Goal: Navigation & Orientation: Understand site structure

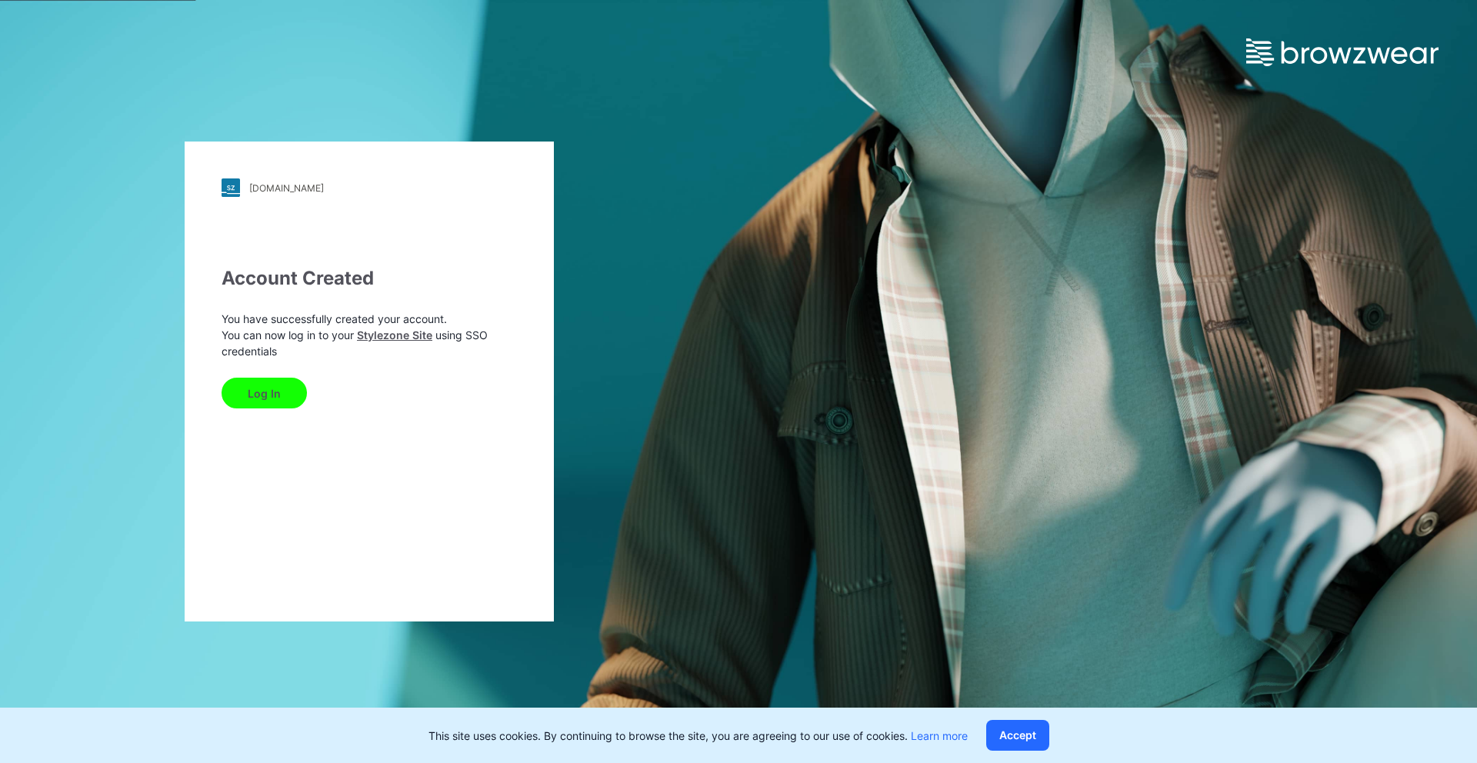
click at [230, 394] on button "Log In" at bounding box center [264, 393] width 85 height 31
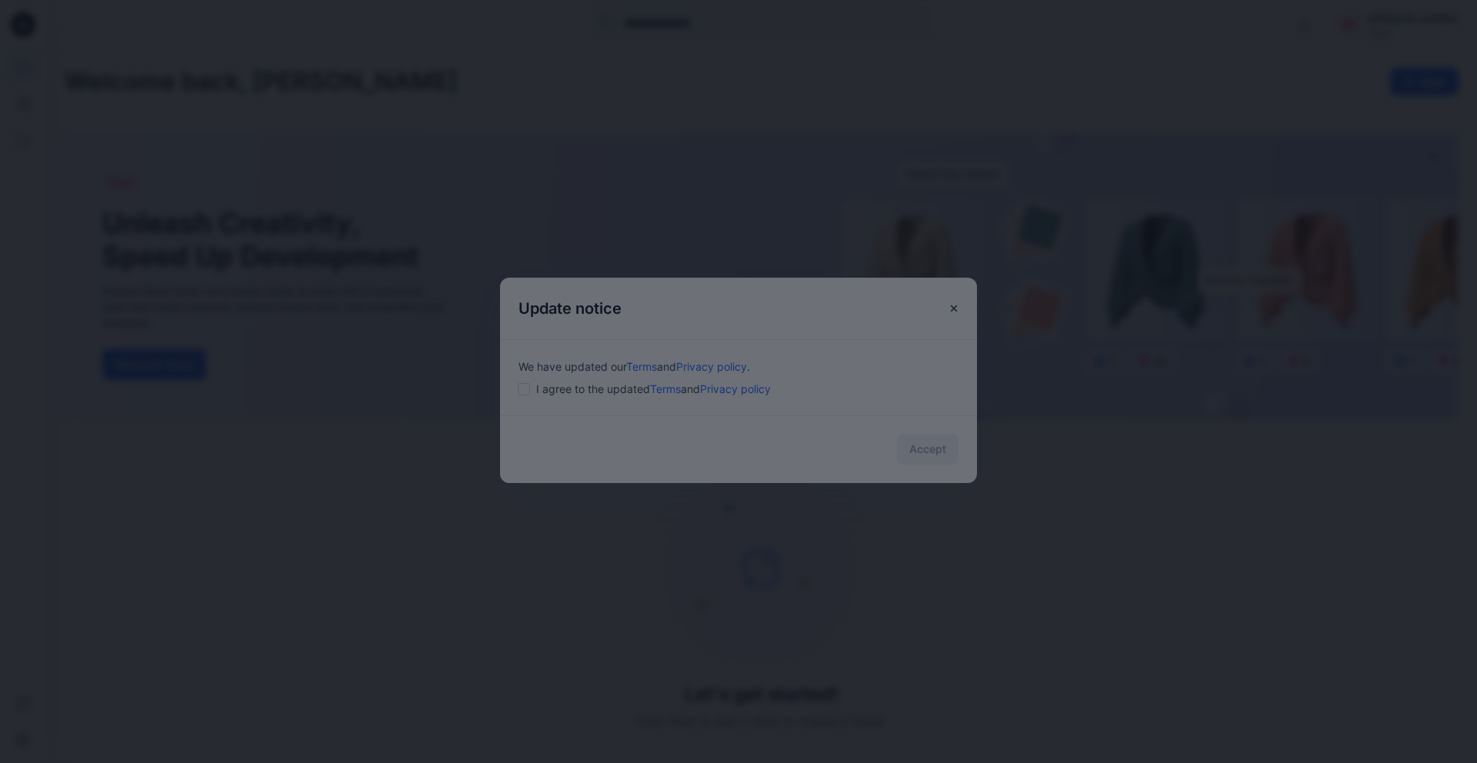
click at [537, 392] on div at bounding box center [738, 381] width 1477 height 763
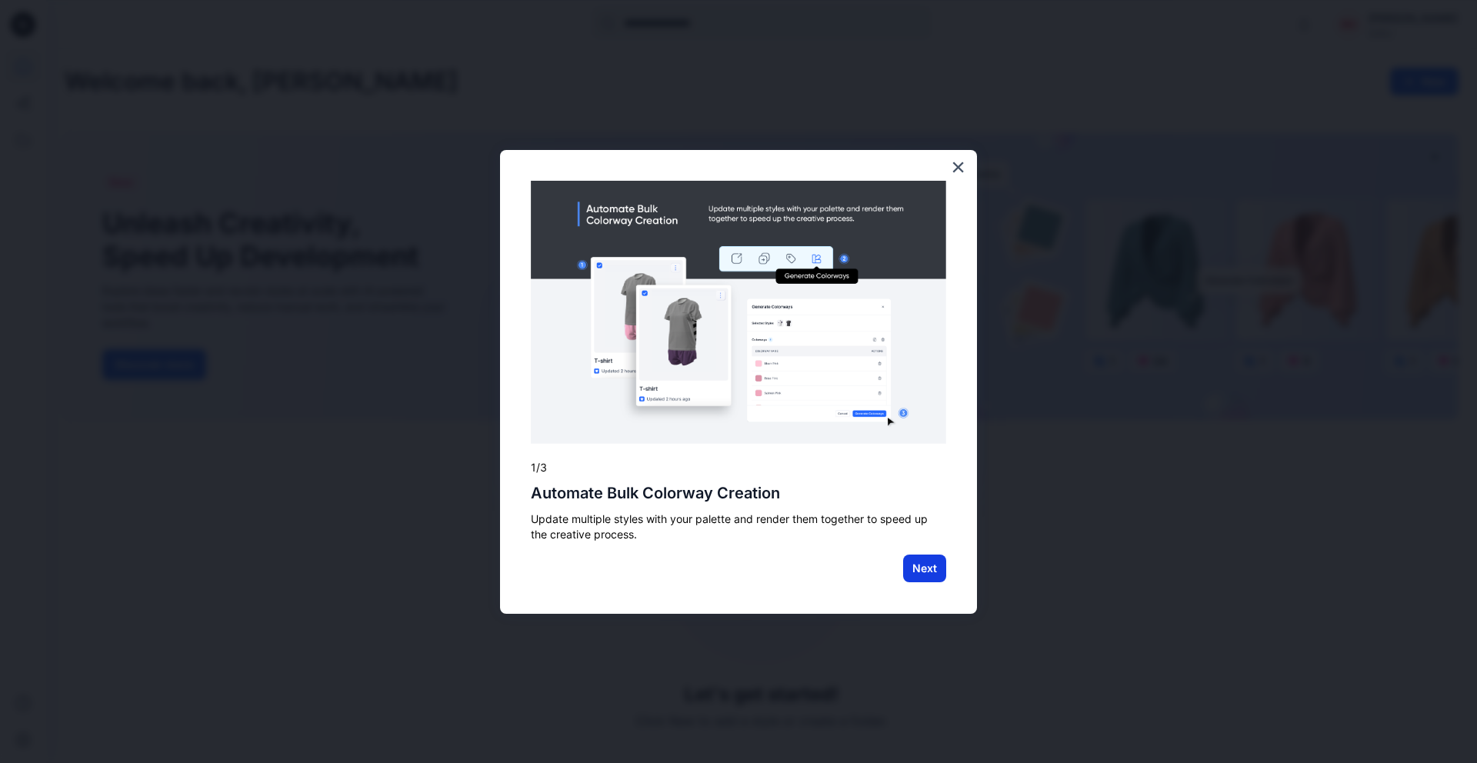
click at [940, 568] on button "Next" at bounding box center [924, 569] width 43 height 28
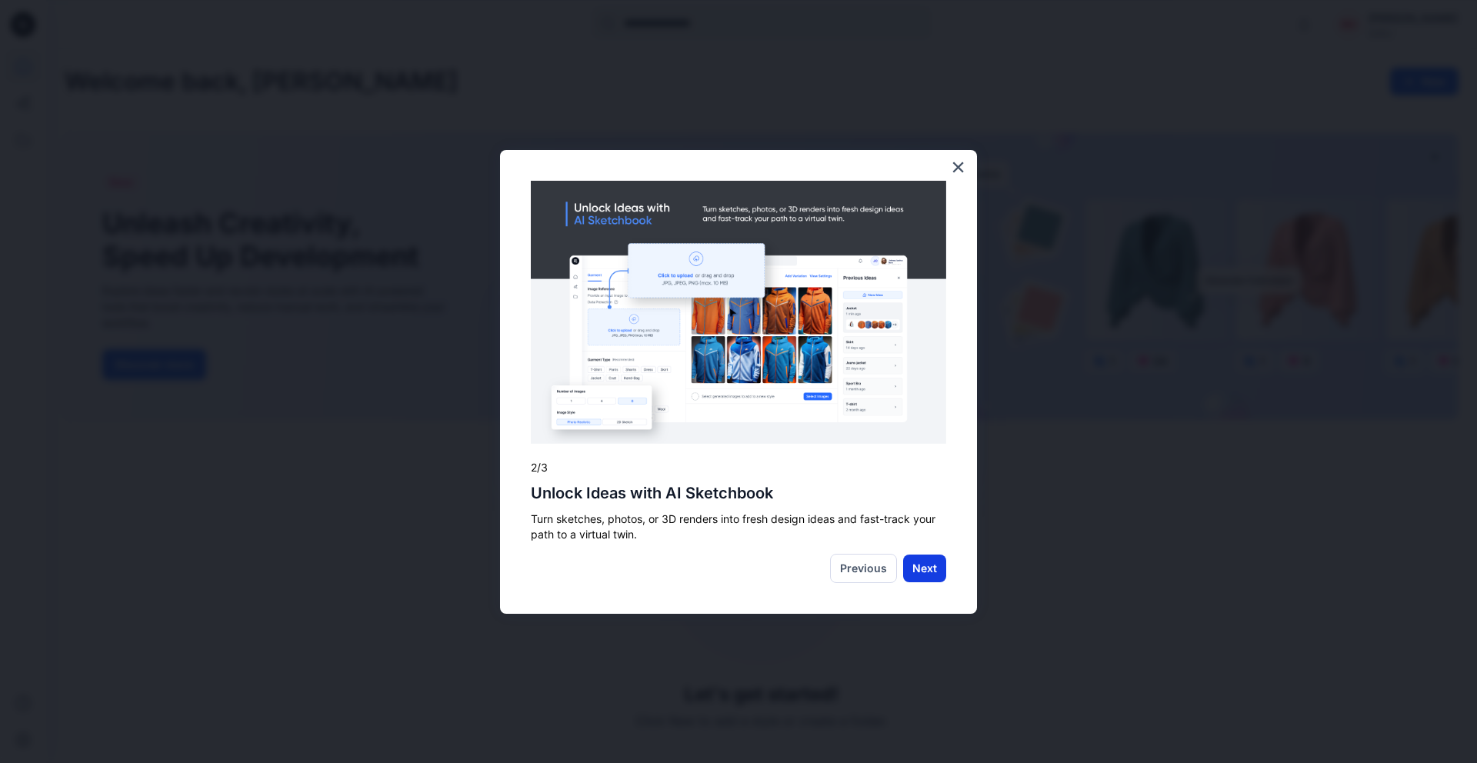
click at [916, 567] on button "Next" at bounding box center [924, 569] width 43 height 28
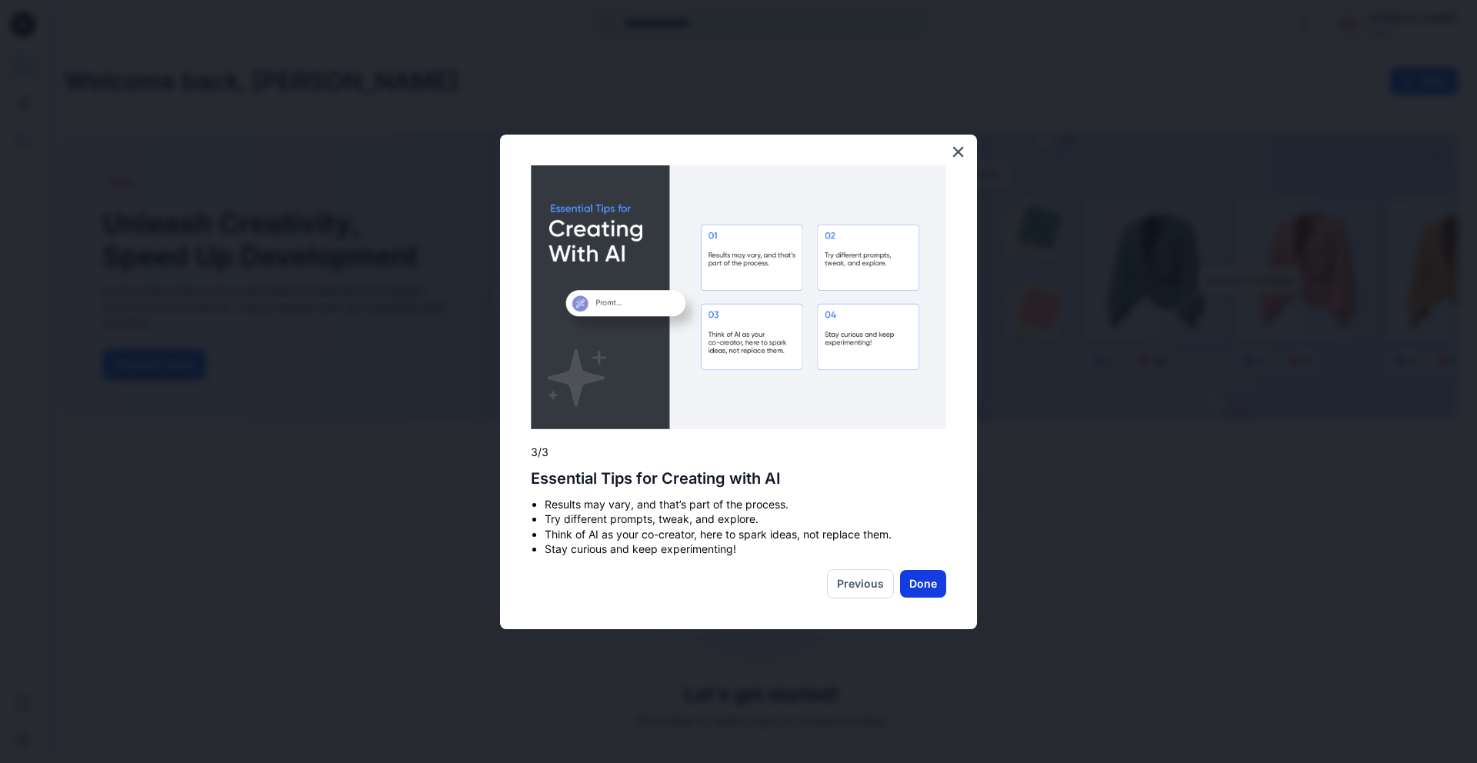
click at [930, 583] on button "Done" at bounding box center [923, 584] width 46 height 28
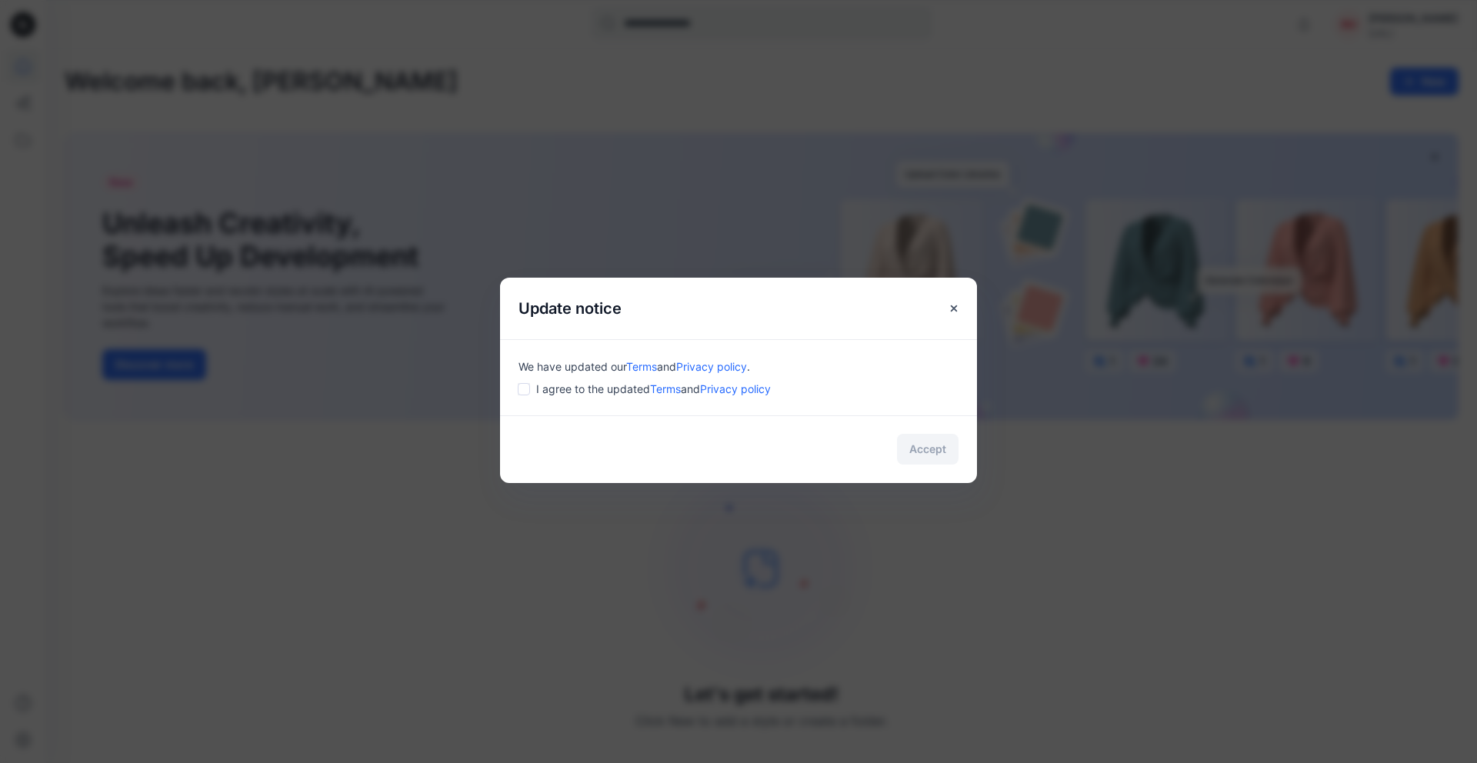
click at [523, 397] on div "We have updated our Terms and Privacy policy . I agree to the updated Terms and…" at bounding box center [738, 377] width 477 height 76
click at [933, 455] on button "Accept" at bounding box center [928, 449] width 62 height 31
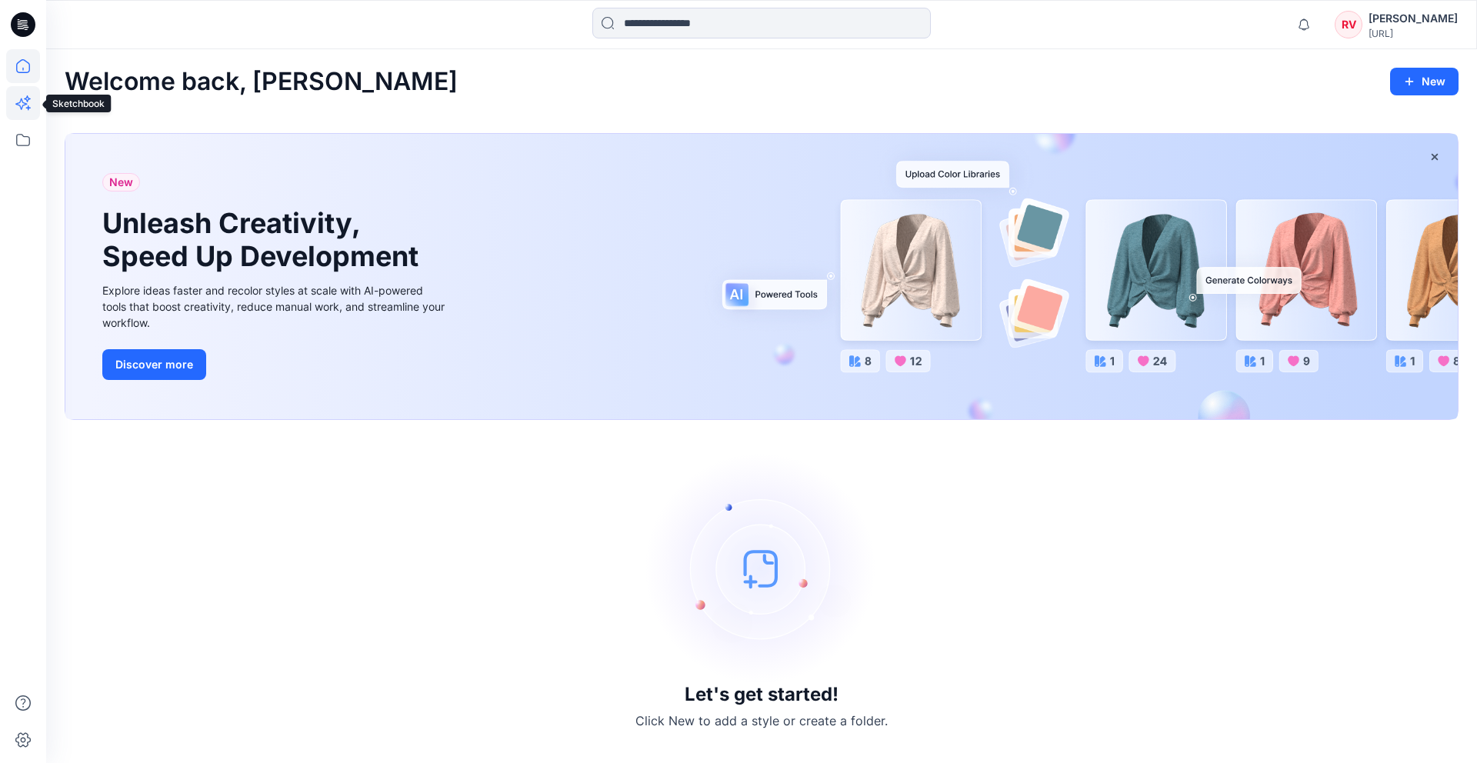
click at [26, 108] on icon at bounding box center [28, 107] width 5 height 5
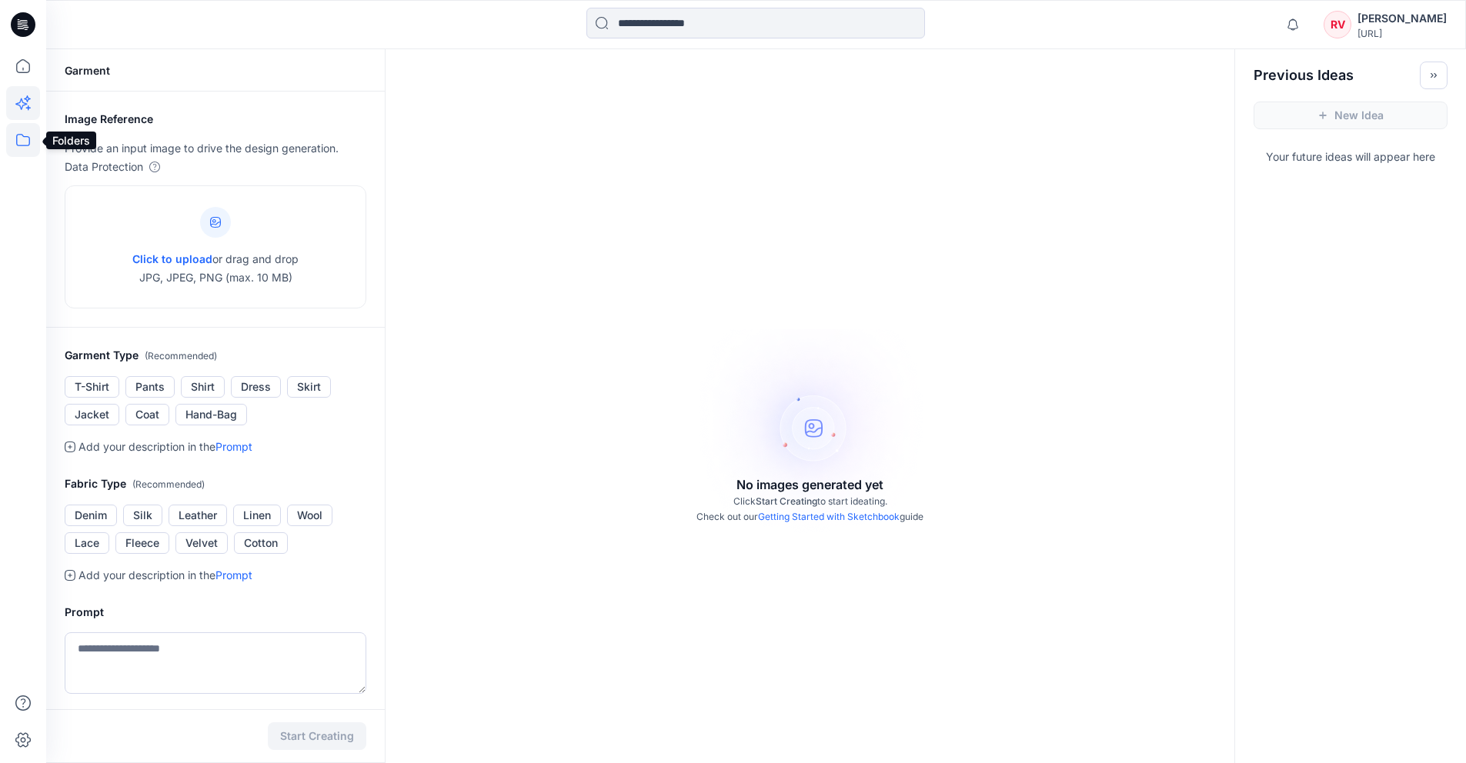
click at [25, 148] on icon at bounding box center [23, 140] width 34 height 34
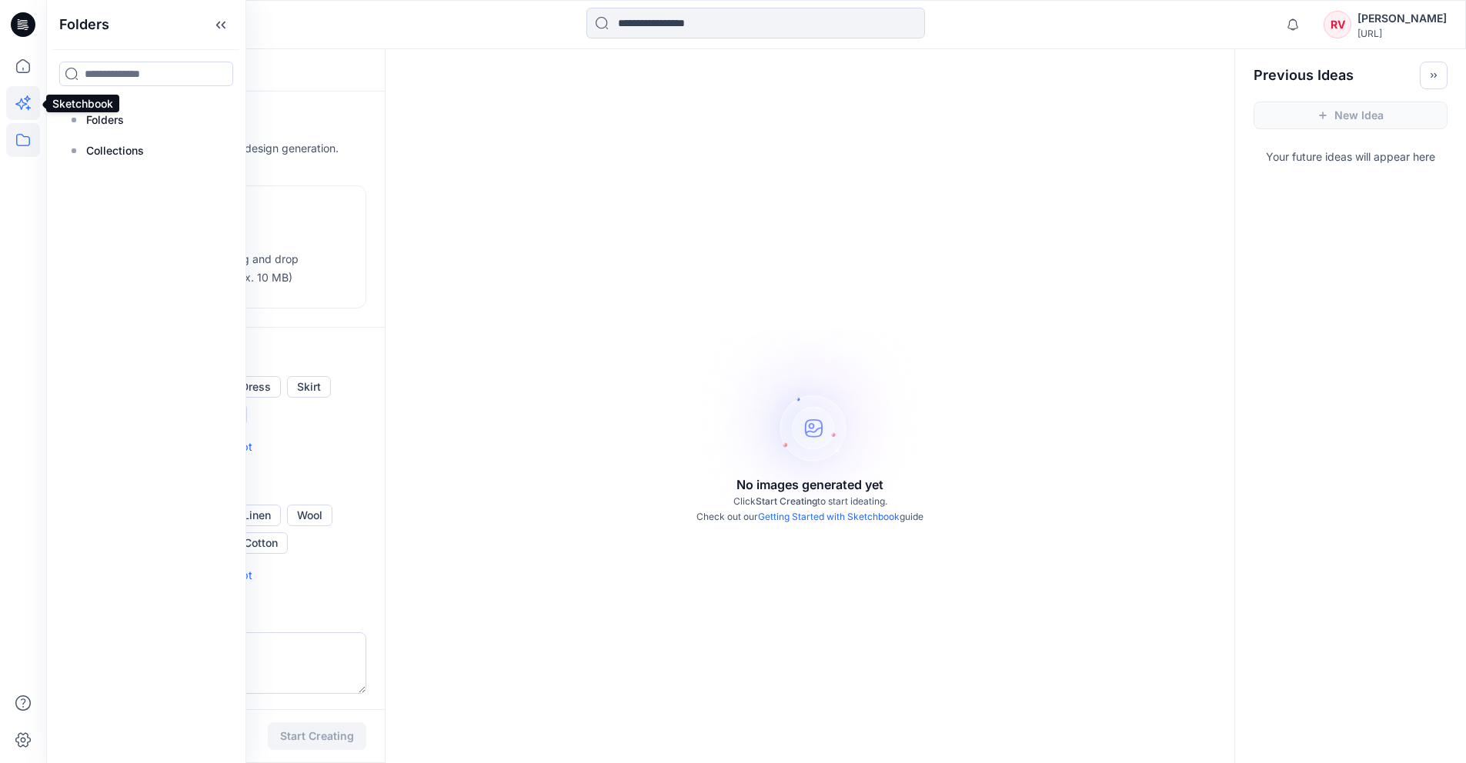
click at [20, 108] on icon at bounding box center [21, 104] width 12 height 12
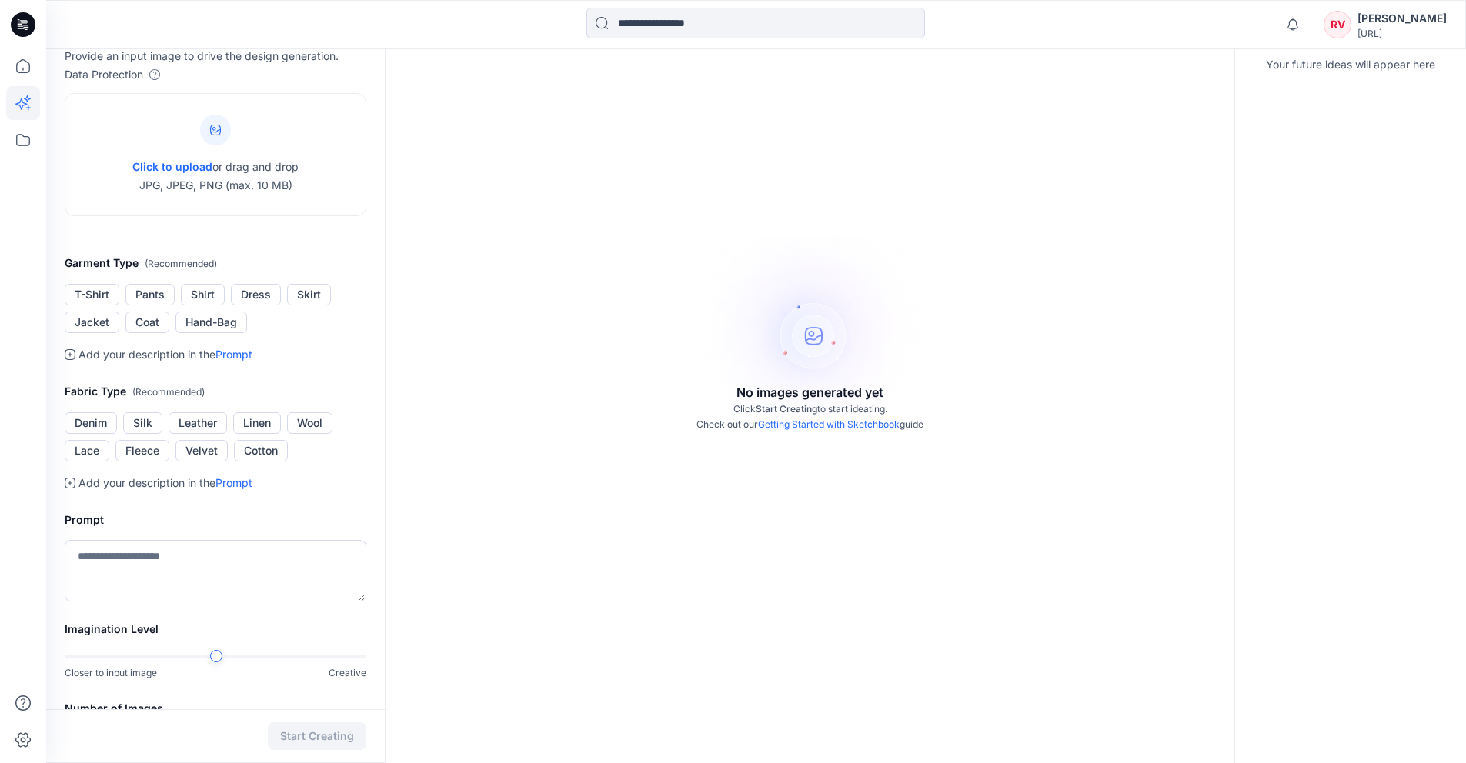
scroll to position [221, 0]
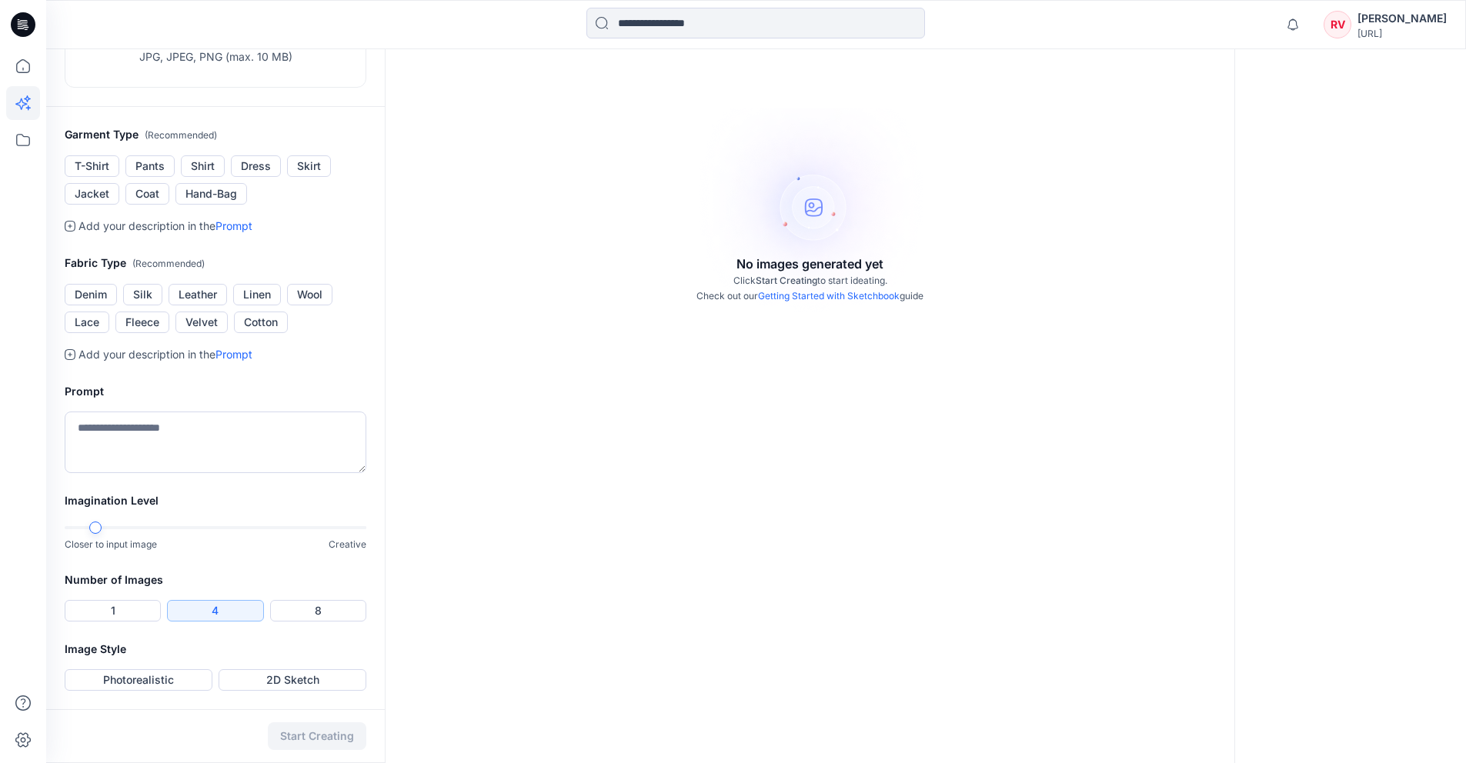
click at [98, 532] on div at bounding box center [95, 528] width 12 height 12
click at [222, 545] on div "Closer to input image Creative" at bounding box center [216, 537] width 302 height 32
click at [135, 606] on button "1" at bounding box center [113, 611] width 96 height 22
click at [24, 72] on icon at bounding box center [23, 66] width 14 height 14
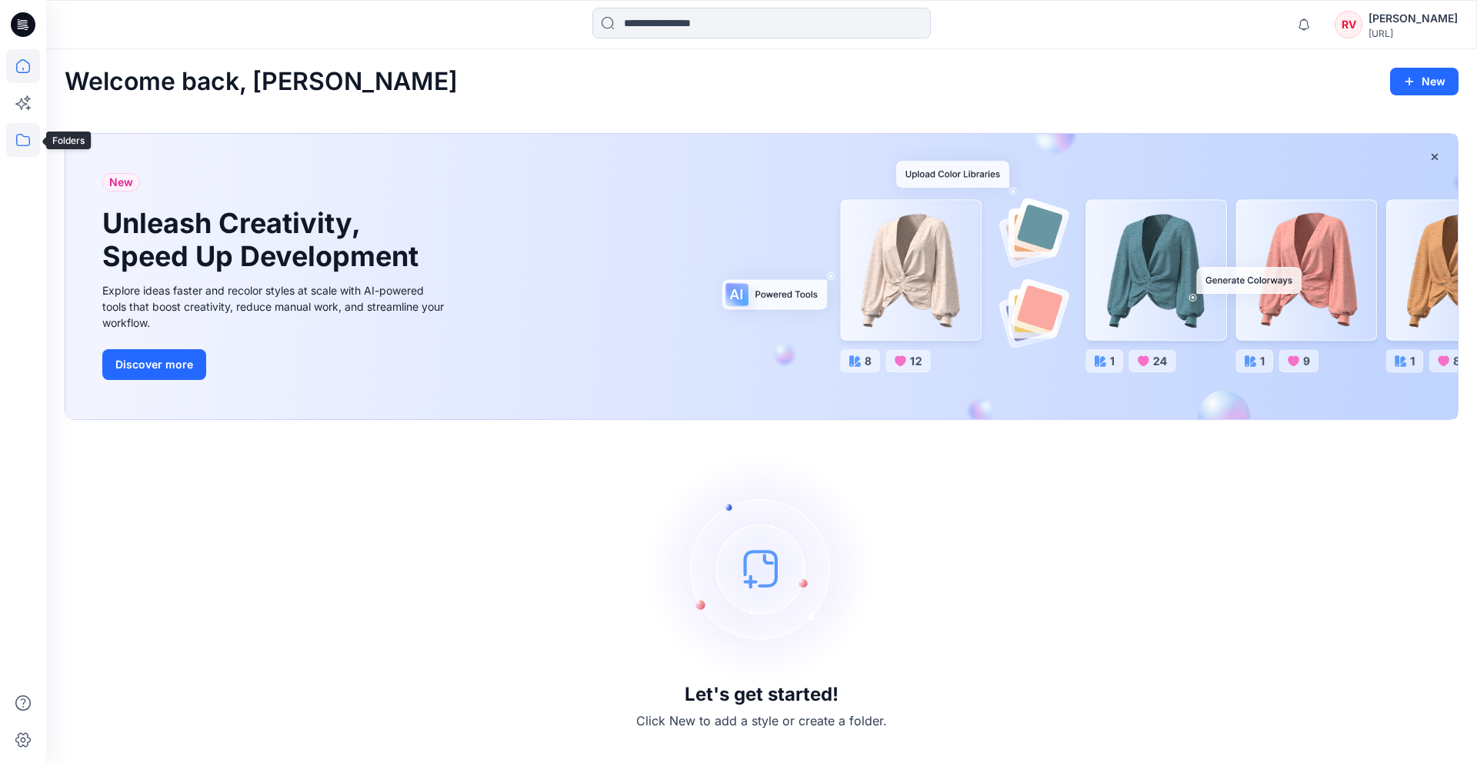
click at [20, 135] on icon at bounding box center [23, 140] width 34 height 34
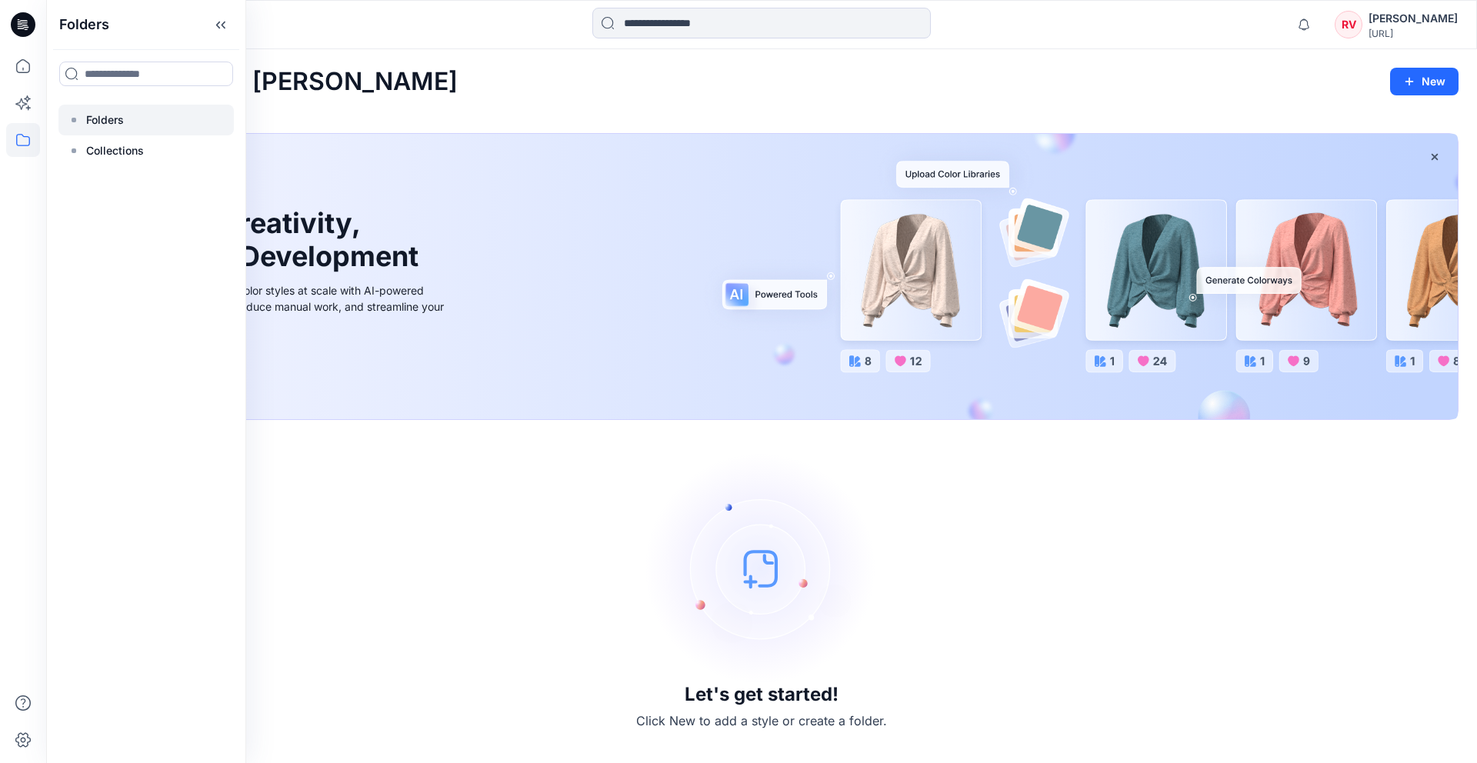
click at [146, 121] on div at bounding box center [145, 120] width 175 height 31
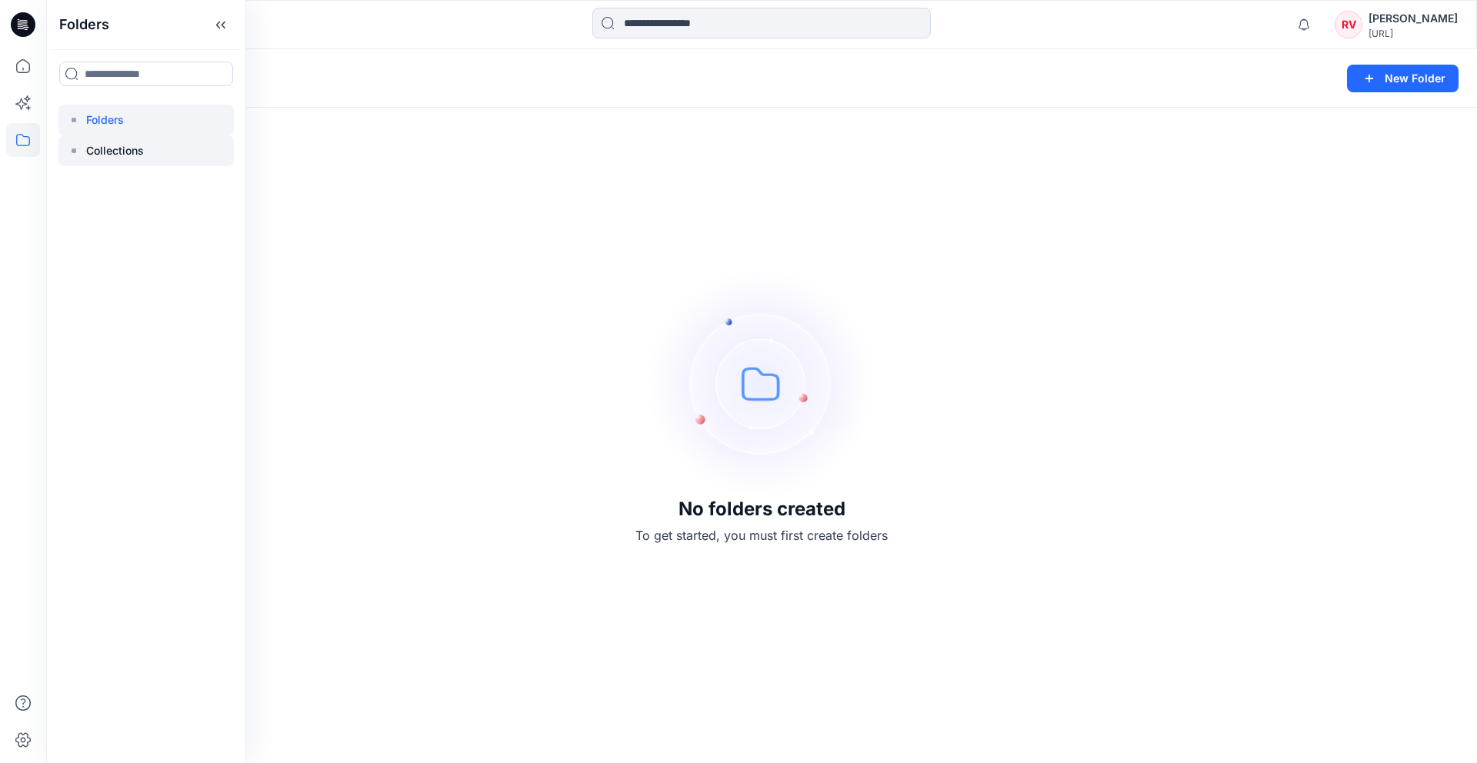
click at [107, 142] on p "Collections" at bounding box center [115, 151] width 58 height 18
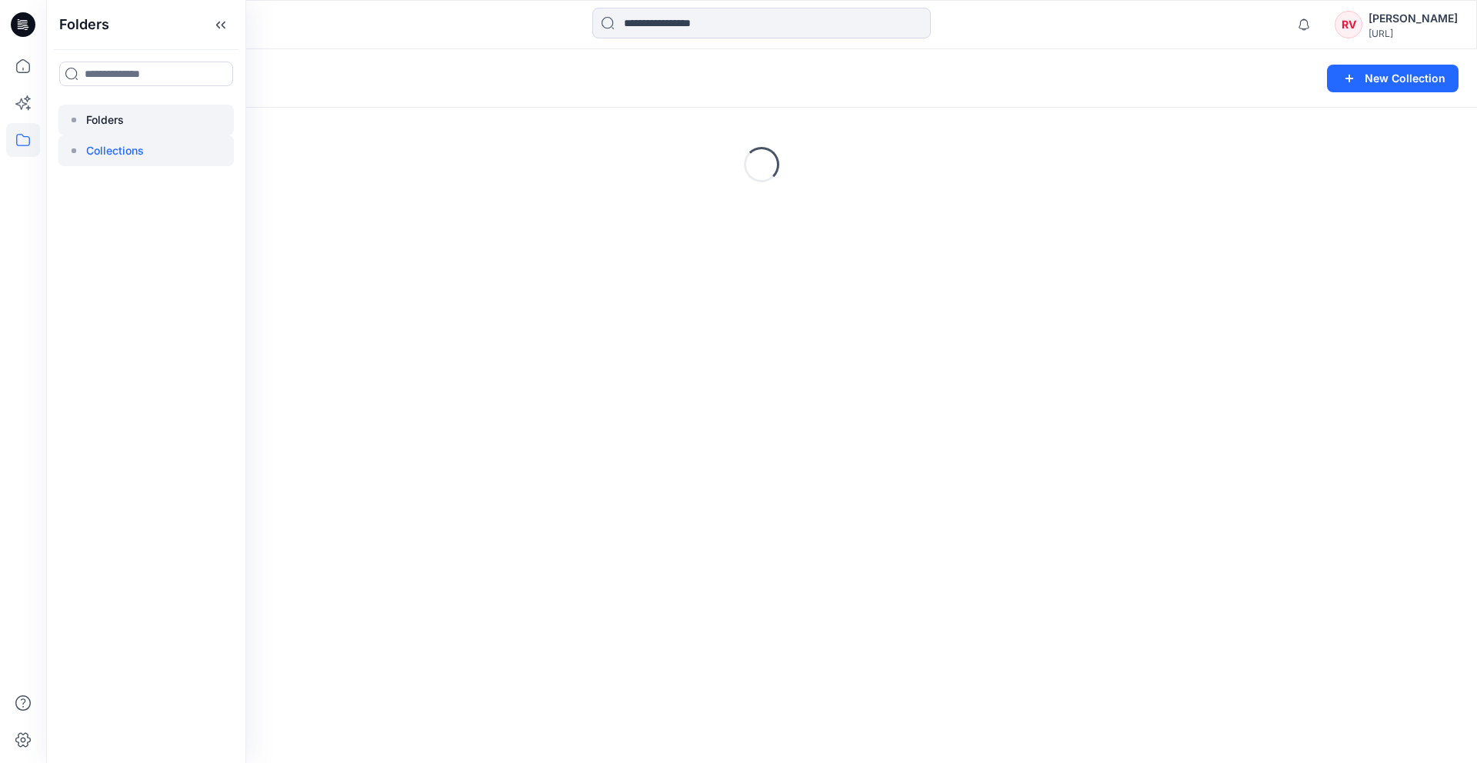
click at [102, 119] on p "Folders" at bounding box center [105, 120] width 38 height 18
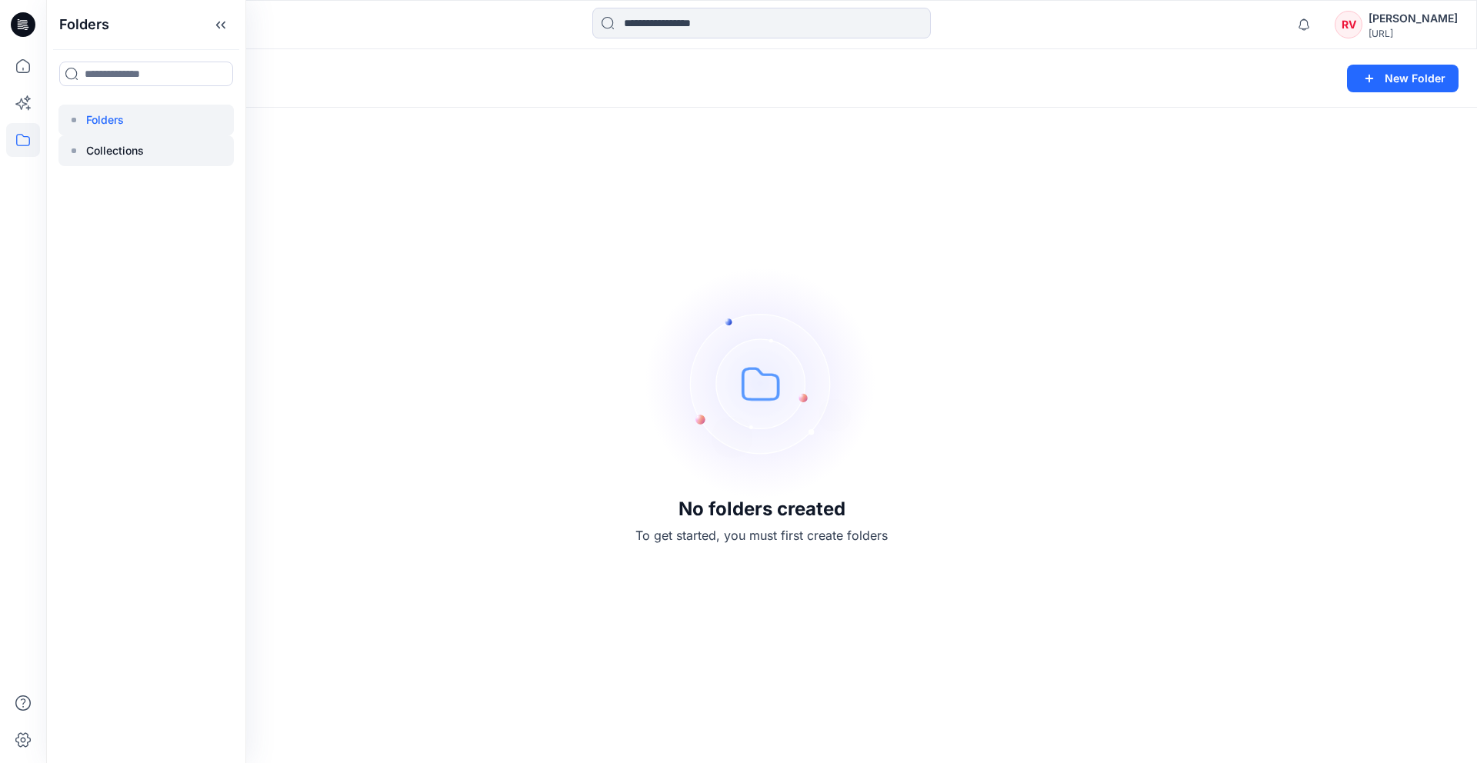
click at [104, 151] on p "Collections" at bounding box center [115, 151] width 58 height 18
click at [104, 126] on p "Folders" at bounding box center [105, 120] width 38 height 18
